Goal: Information Seeking & Learning: Learn about a topic

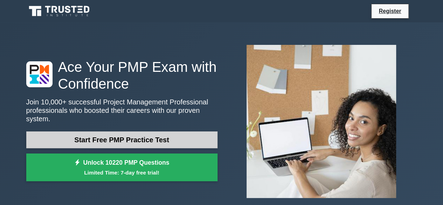
click at [96, 137] on link "Start Free PMP Practice Test" at bounding box center [121, 139] width 191 height 17
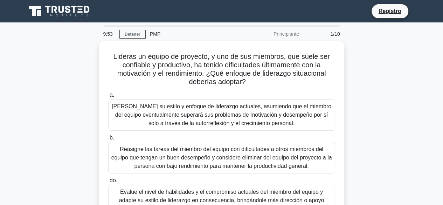
click at [373, 68] on div "Lideras un equipo de proyecto, y uno de sus miembros, que suele ser confiable y…" at bounding box center [222, 159] width 400 height 236
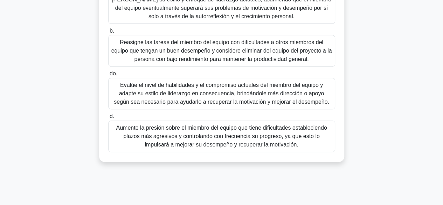
scroll to position [140, 0]
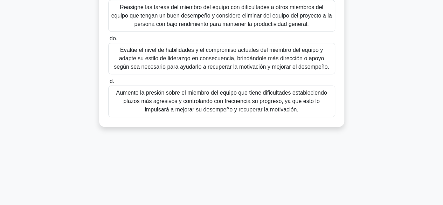
click at [178, 62] on font "Evalúe el nivel de habilidades y el compromiso actuales del miembro del equipo …" at bounding box center [221, 58] width 221 height 25
click at [108, 41] on input "do. Evalúe el nivel de habilidades y el compromiso actuales del miembro del equ…" at bounding box center [108, 38] width 0 height 5
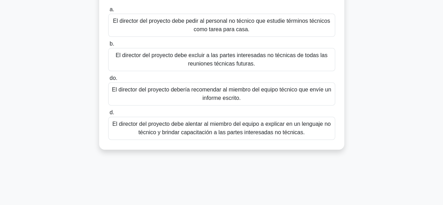
scroll to position [105, 0]
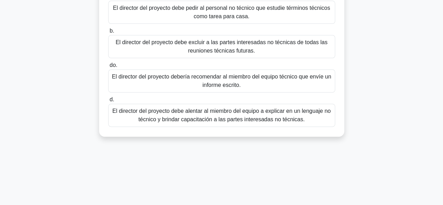
click at [265, 120] on font "El director del proyecto debe alentar al miembro del equipo a explicar en un le…" at bounding box center [222, 115] width 219 height 14
click at [108, 102] on input "d. El director del proyecto debe alentar al miembro del equipo a explicar en un…" at bounding box center [108, 99] width 0 height 5
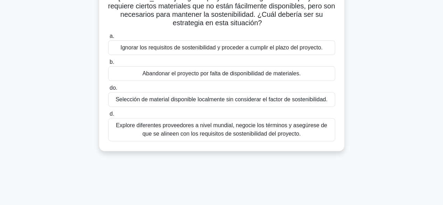
scroll to position [70, 0]
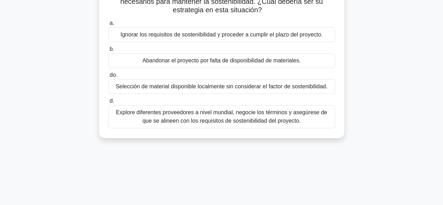
click at [182, 115] on font "Explore diferentes proveedores a nivel mundial, negocie los términos y asegúres…" at bounding box center [221, 116] width 211 height 14
click at [108, 103] on input "d. Explore diferentes proveedores a nivel mundial, negocie los términos y asegú…" at bounding box center [108, 101] width 0 height 5
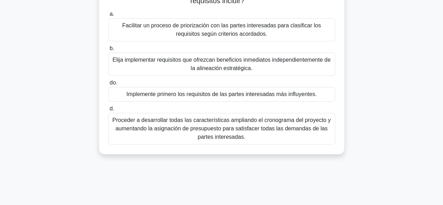
scroll to position [105, 0]
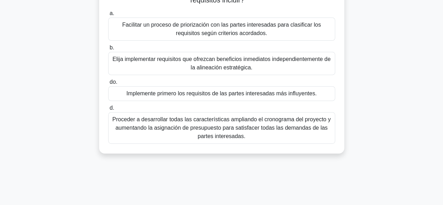
click at [237, 30] on font "Facilitar un proceso de priorización con las partes interesadas para clasificar…" at bounding box center [221, 29] width 199 height 14
click at [108, 16] on input "a. Facilitar un proceso de priorización con las partes interesadas para clasifi…" at bounding box center [108, 13] width 0 height 5
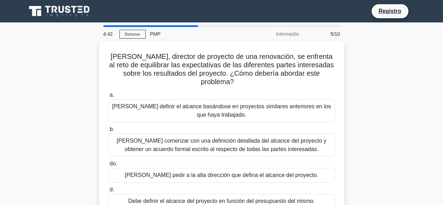
scroll to position [35, 0]
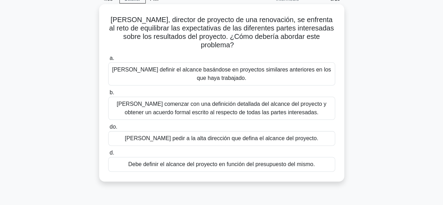
click at [230, 103] on font "Debería comenzar con una definición detallada del alcance del proyecto y obtene…" at bounding box center [222, 108] width 210 height 14
click at [108, 95] on input "b. Debería comenzar con una definición detallada del alcance del proyecto y obt…" at bounding box center [108, 92] width 0 height 5
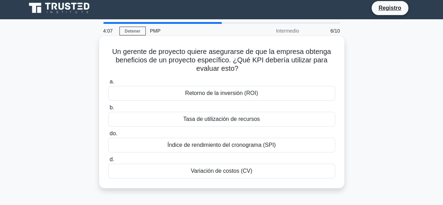
scroll to position [0, 0]
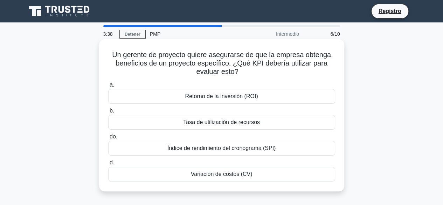
click at [220, 98] on font "Retorno de la inversión (ROI)" at bounding box center [221, 96] width 73 height 6
click at [108, 87] on input "a. Retorno de la inversión (ROI)" at bounding box center [108, 85] width 0 height 5
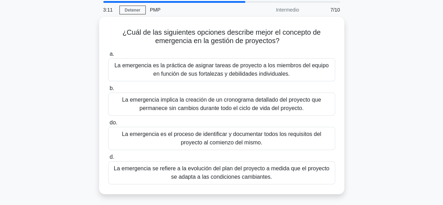
scroll to position [35, 0]
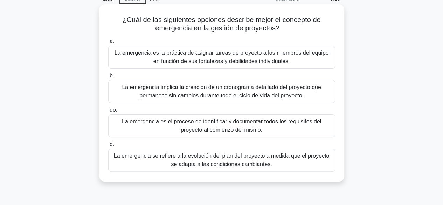
click at [266, 160] on font "La emergencia se refiere a la evolución del plan del proyecto a medida que el p…" at bounding box center [222, 160] width 216 height 14
click at [108, 147] on input "d. La emergencia se refiere a la evolución del plan del proyecto a medida que e…" at bounding box center [108, 144] width 0 height 5
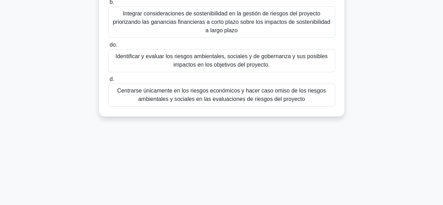
scroll to position [140, 0]
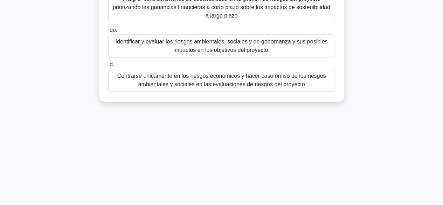
click at [198, 48] on font "Identificar y evaluar los riesgos ambientales, sociales y de gobernanza y sus p…" at bounding box center [222, 46] width 212 height 14
click at [108, 33] on input "do. Identificar y evaluar los riesgos ambientales, sociales y de gobernanza y s…" at bounding box center [108, 30] width 0 height 5
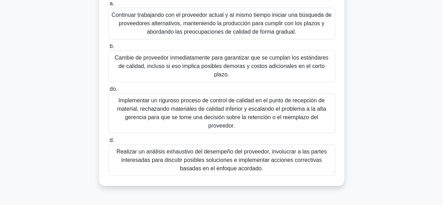
scroll to position [174, 0]
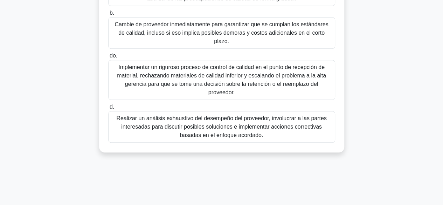
click at [127, 115] on font "Realizar un análisis exhaustivo del desempeño del proveedor, involucrar a las p…" at bounding box center [221, 126] width 210 height 23
click at [108, 109] on input "d. Realizar un análisis exhaustivo del desempeño del proveedor, involucrar a la…" at bounding box center [108, 107] width 0 height 5
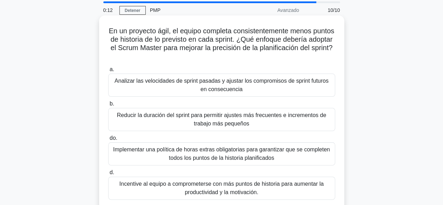
scroll to position [35, 0]
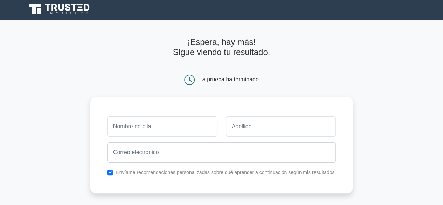
scroll to position [35, 0]
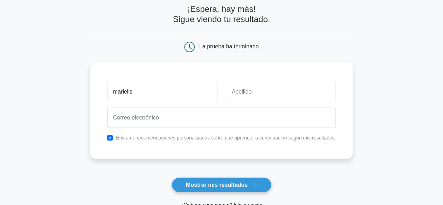
type input "Marielis"
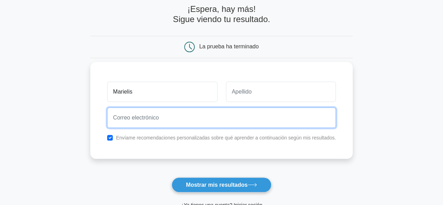
click at [173, 119] on input "email" at bounding box center [221, 118] width 229 height 20
click at [150, 118] on input "marielisq2417@gmail.com" at bounding box center [221, 118] width 229 height 20
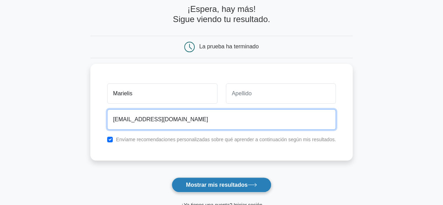
type input "[EMAIL_ADDRESS][DOMAIN_NAME]"
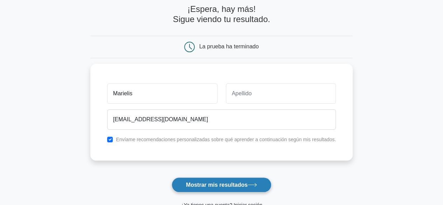
click at [218, 186] on font "Mostrar mis resultados" at bounding box center [217, 185] width 62 height 6
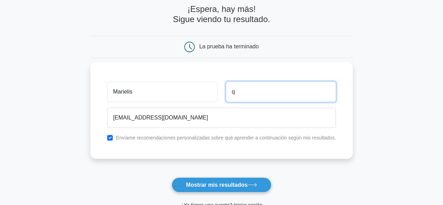
type input "[PERSON_NAME]"
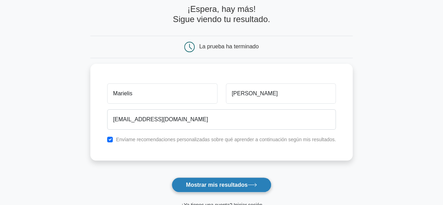
click at [226, 183] on font "Mostrar mis resultados" at bounding box center [217, 185] width 62 height 6
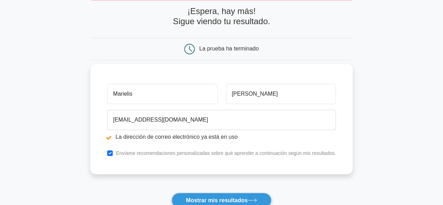
scroll to position [70, 0]
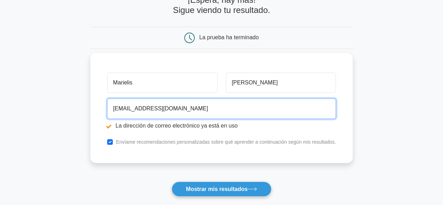
click at [136, 108] on input "marielisq@gmail.com" at bounding box center [221, 108] width 229 height 20
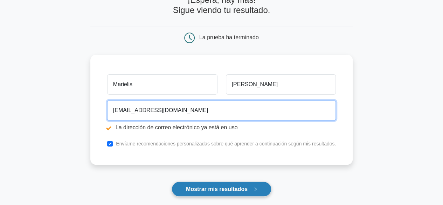
type input "marielisq2417@gmail.com"
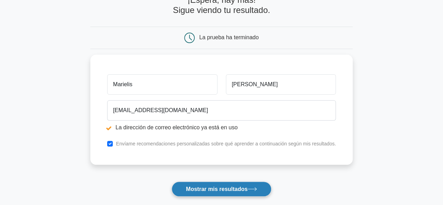
click at [208, 187] on font "Mostrar mis resultados" at bounding box center [217, 189] width 62 height 6
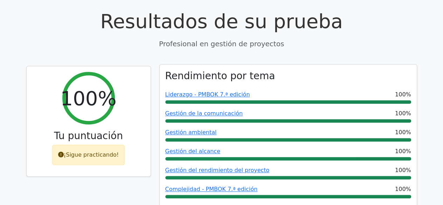
scroll to position [210, 0]
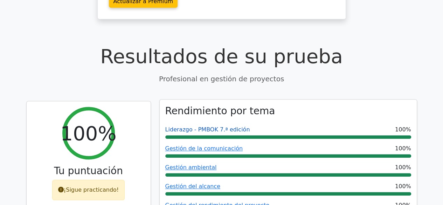
click at [224, 126] on font "Liderazgo - PMBOK 7.ª edición" at bounding box center [207, 129] width 85 height 7
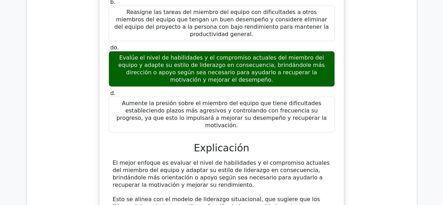
scroll to position [666, 0]
